Goal: Task Accomplishment & Management: Manage account settings

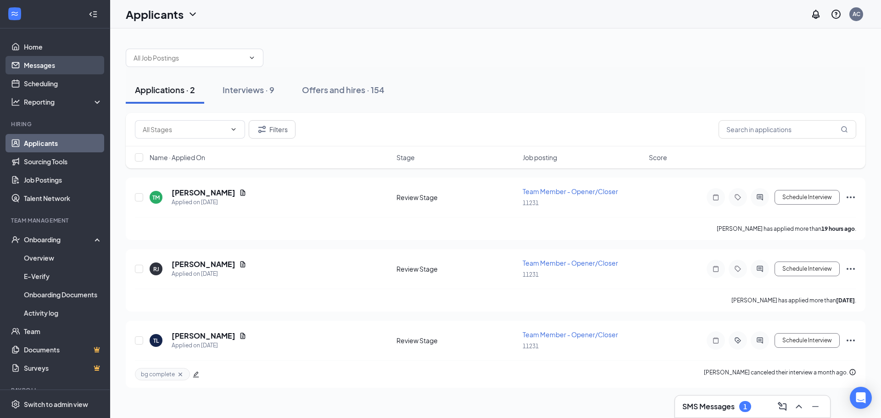
click at [44, 63] on link "Messages" at bounding box center [63, 65] width 78 height 18
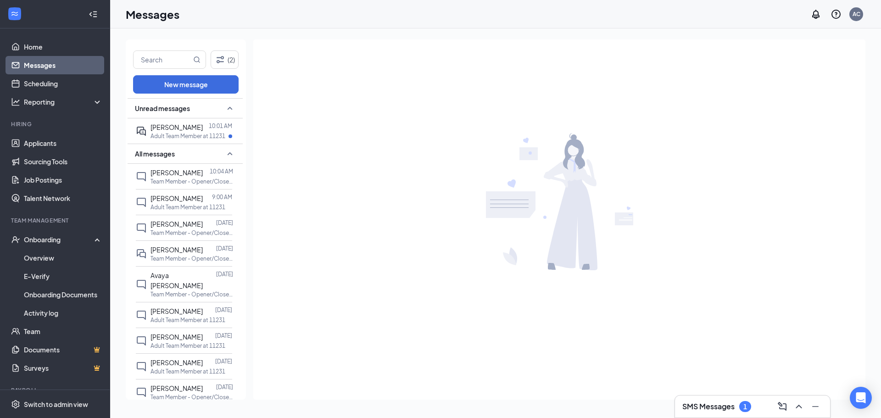
click at [177, 125] on span "[PERSON_NAME]" at bounding box center [176, 127] width 52 height 8
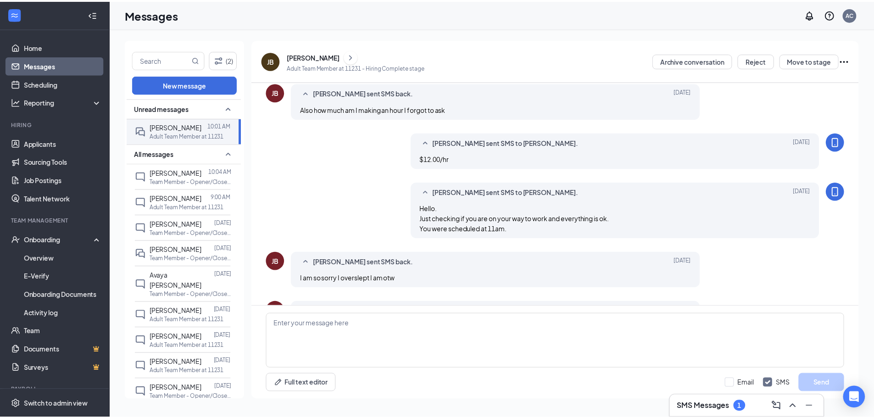
scroll to position [331, 0]
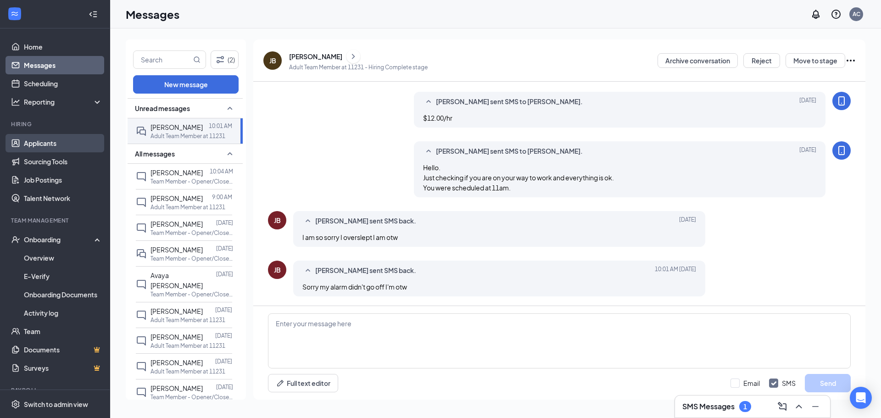
click at [60, 139] on link "Applicants" at bounding box center [63, 143] width 78 height 18
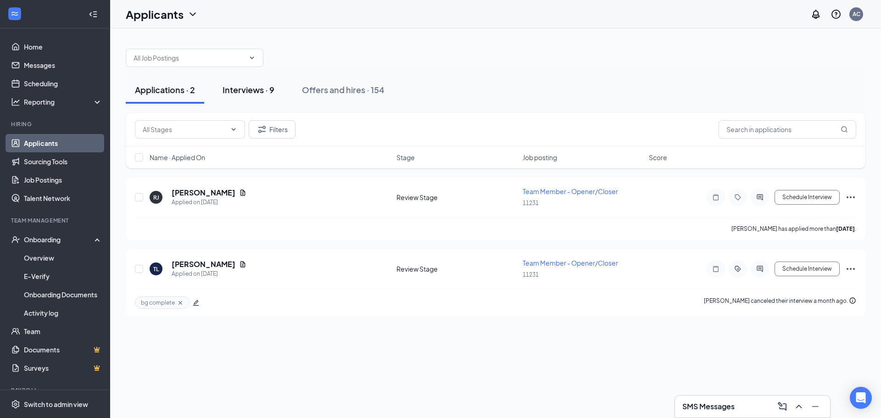
click at [264, 96] on button "Interviews · 9" at bounding box center [248, 90] width 70 height 28
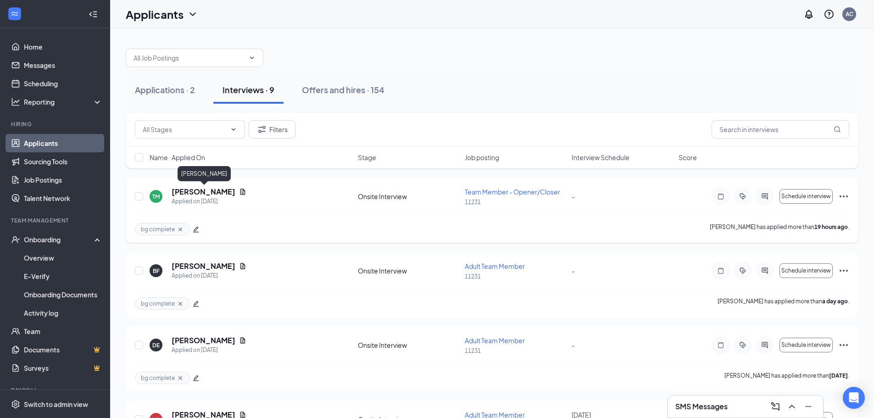
click at [211, 192] on h5 "[PERSON_NAME]" at bounding box center [204, 192] width 64 height 10
